Goal: Transaction & Acquisition: Purchase product/service

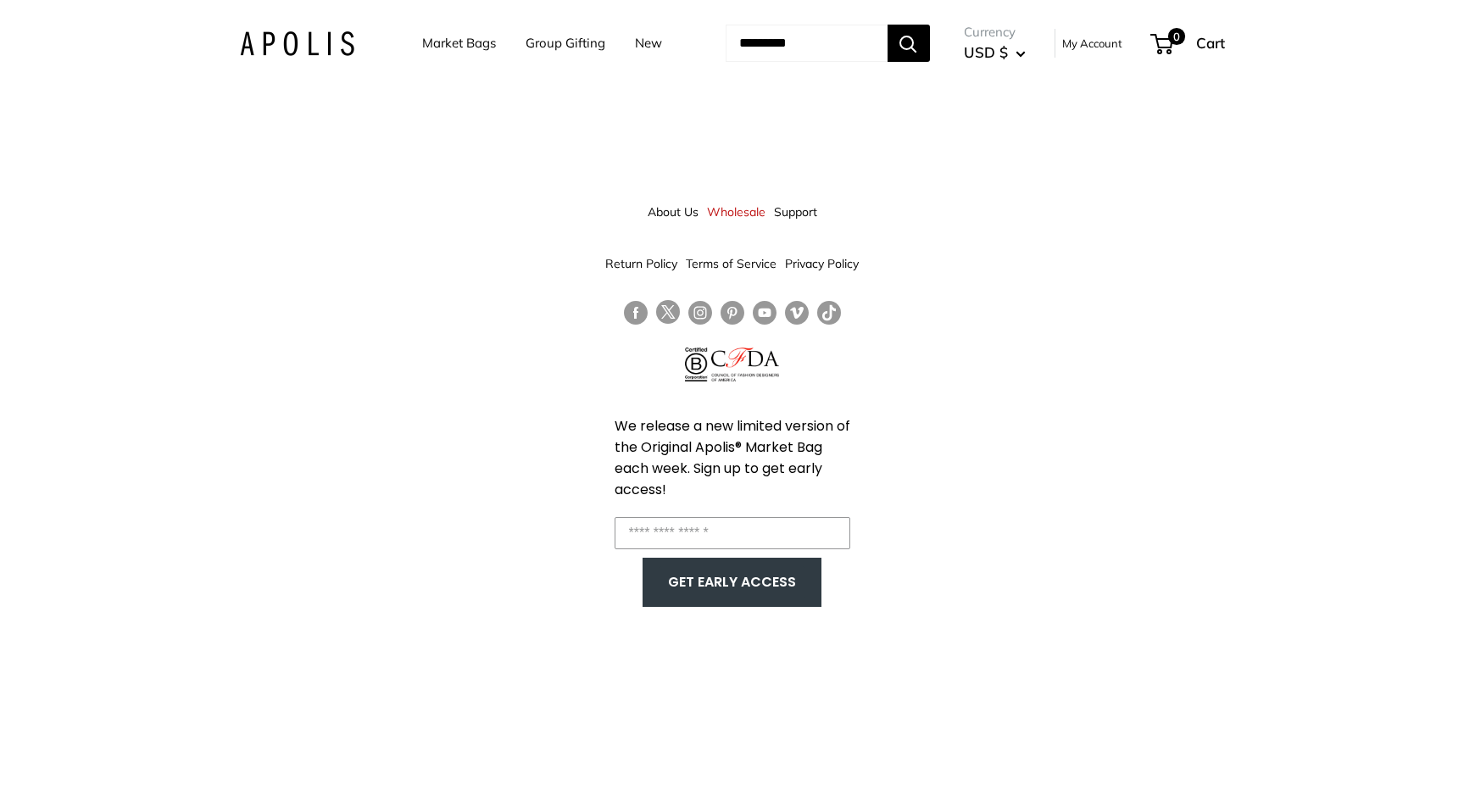
click at [441, 48] on link "Market Bags" at bounding box center [459, 43] width 74 height 24
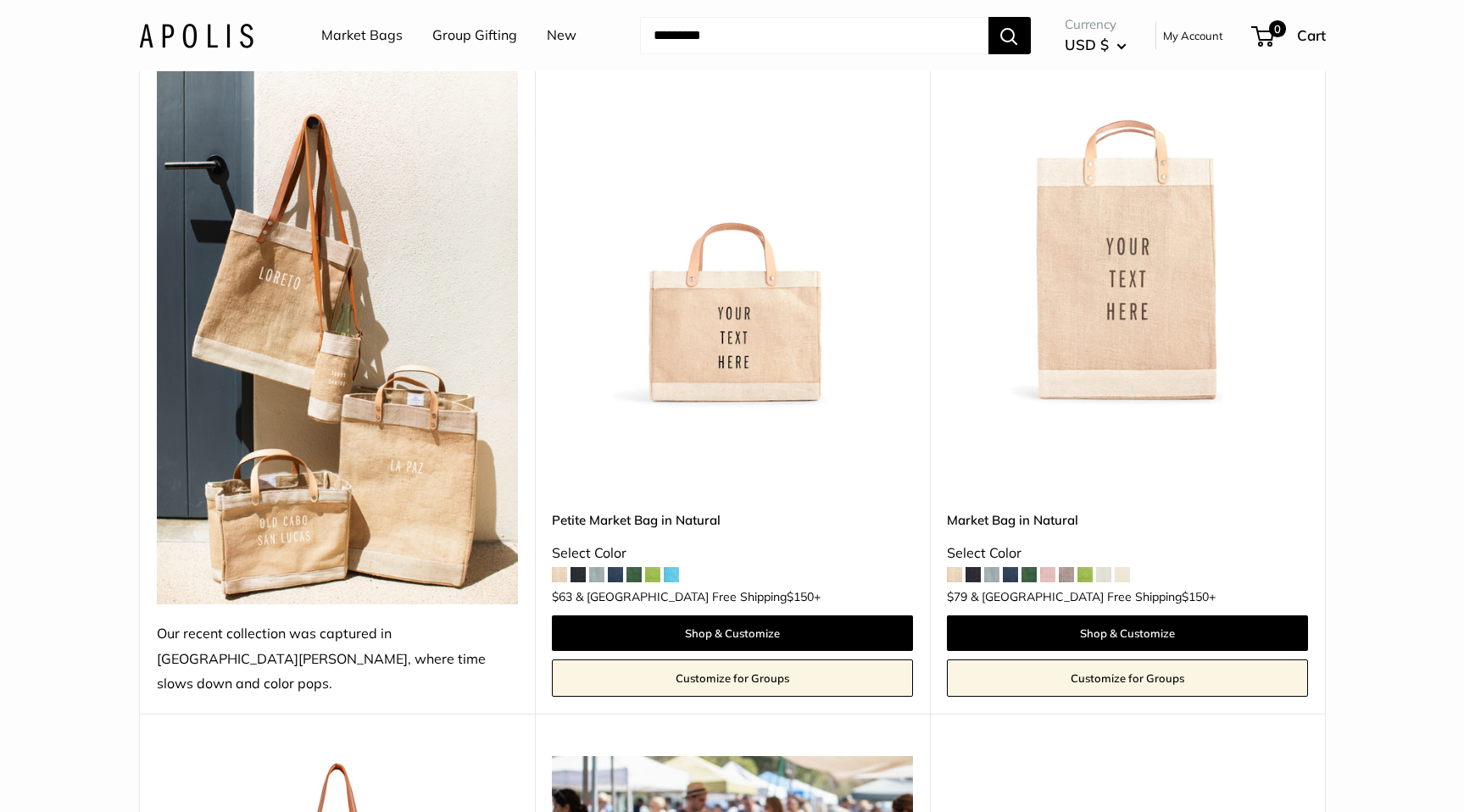
scroll to position [897, 0]
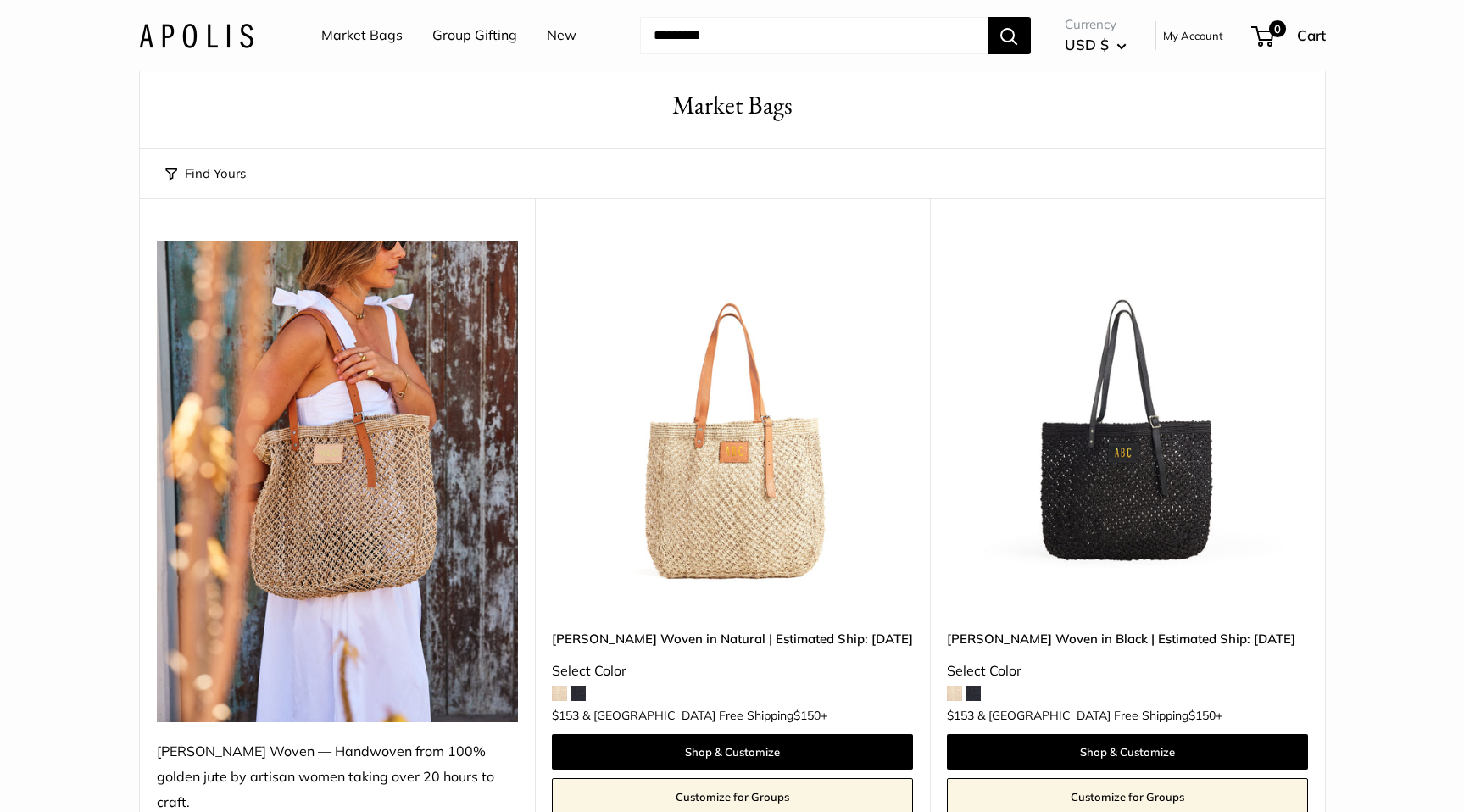
scroll to position [0, 0]
